Goal: Understand process/instructions: Learn how to perform a task or action

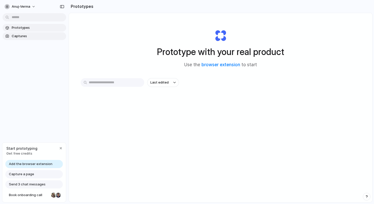
click at [45, 36] on span "Captures" at bounding box center [38, 36] width 52 height 5
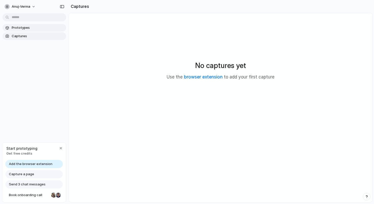
click at [48, 27] on span "Prototypes" at bounding box center [38, 27] width 52 height 5
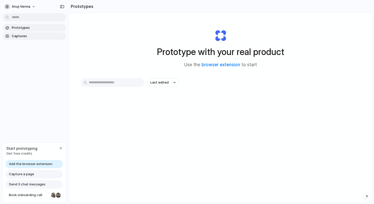
click at [48, 36] on span "Captures" at bounding box center [38, 36] width 52 height 5
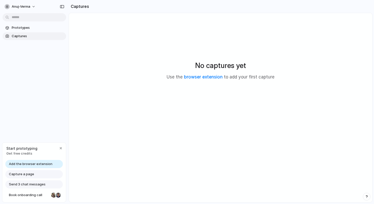
click at [155, 86] on div "No captures yet Use the browser extension to add your first capture" at bounding box center [220, 70] width 291 height 102
click at [203, 76] on link "browser extension" at bounding box center [203, 76] width 39 height 5
click at [35, 28] on span "Prototypes" at bounding box center [38, 27] width 52 height 5
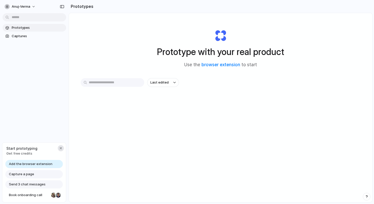
click at [60, 148] on div "button" at bounding box center [61, 148] width 4 height 4
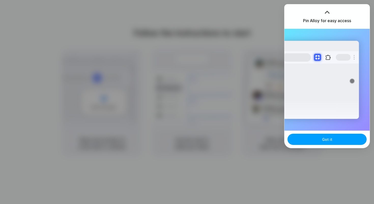
click at [331, 138] on button "Got it" at bounding box center [326, 139] width 79 height 11
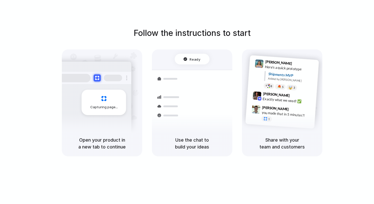
click at [307, 36] on div "Follow the instructions to start Capturing page Open your product in a new tab …" at bounding box center [192, 91] width 374 height 129
